Goal: Check status: Check status

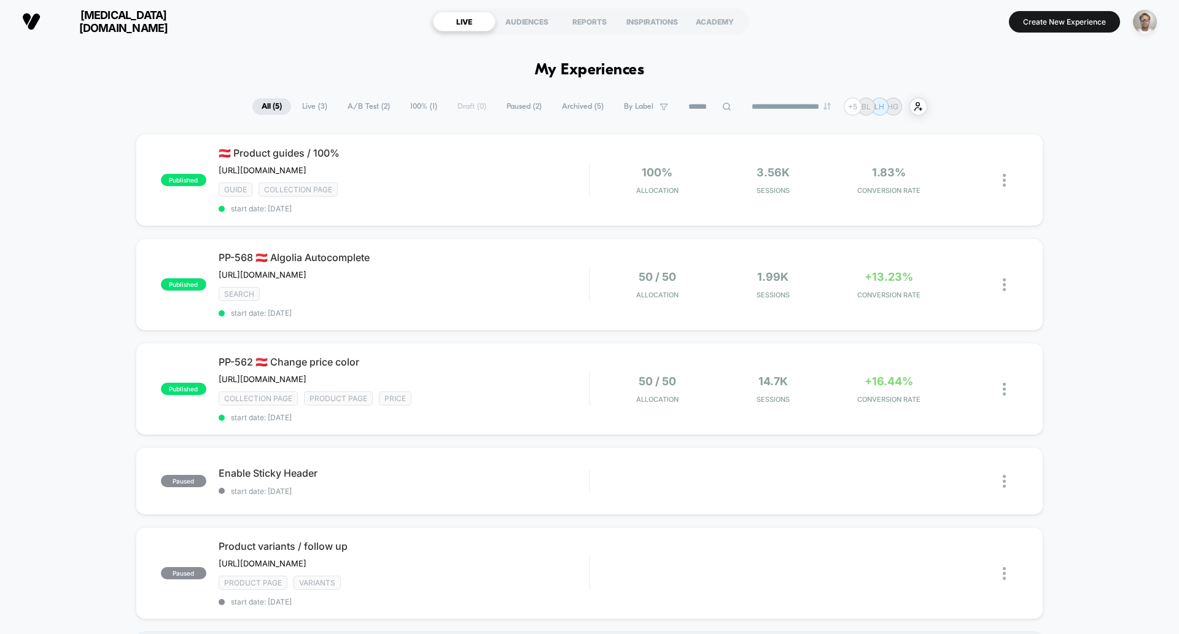
click at [84, 26] on span "[MEDICAL_DATA][DOMAIN_NAME]" at bounding box center [123, 22] width 147 height 26
click at [541, 422] on span "start date: [DATE]" at bounding box center [404, 417] width 370 height 9
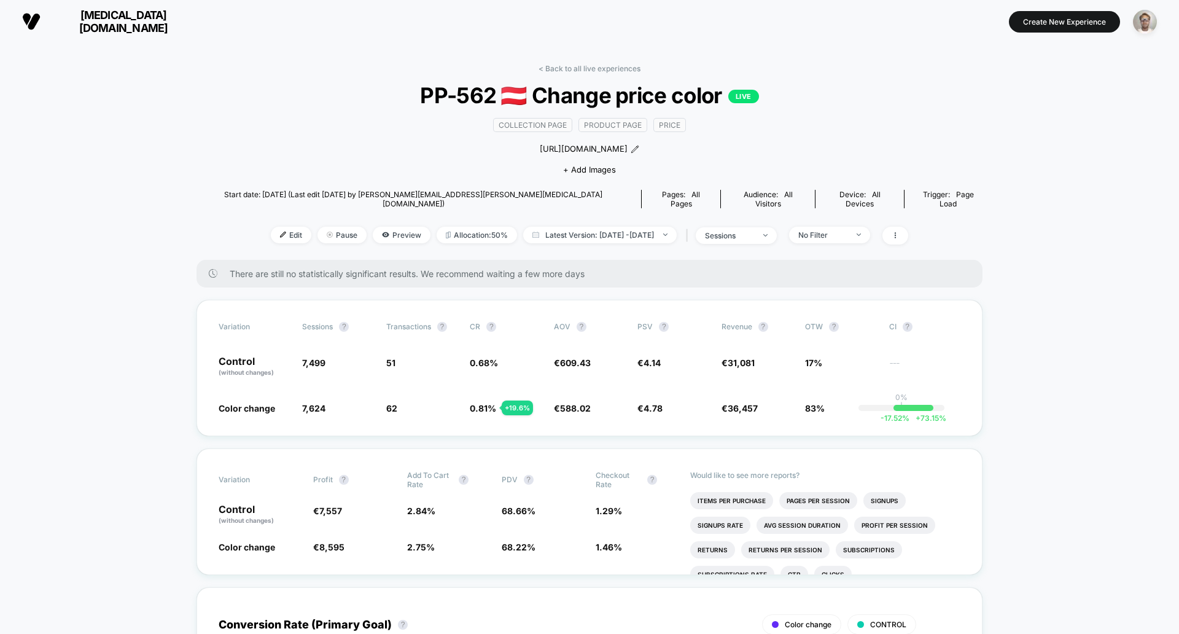
click at [82, 18] on span "[MEDICAL_DATA][DOMAIN_NAME]" at bounding box center [123, 22] width 147 height 26
